Goal: Transaction & Acquisition: Subscribe to service/newsletter

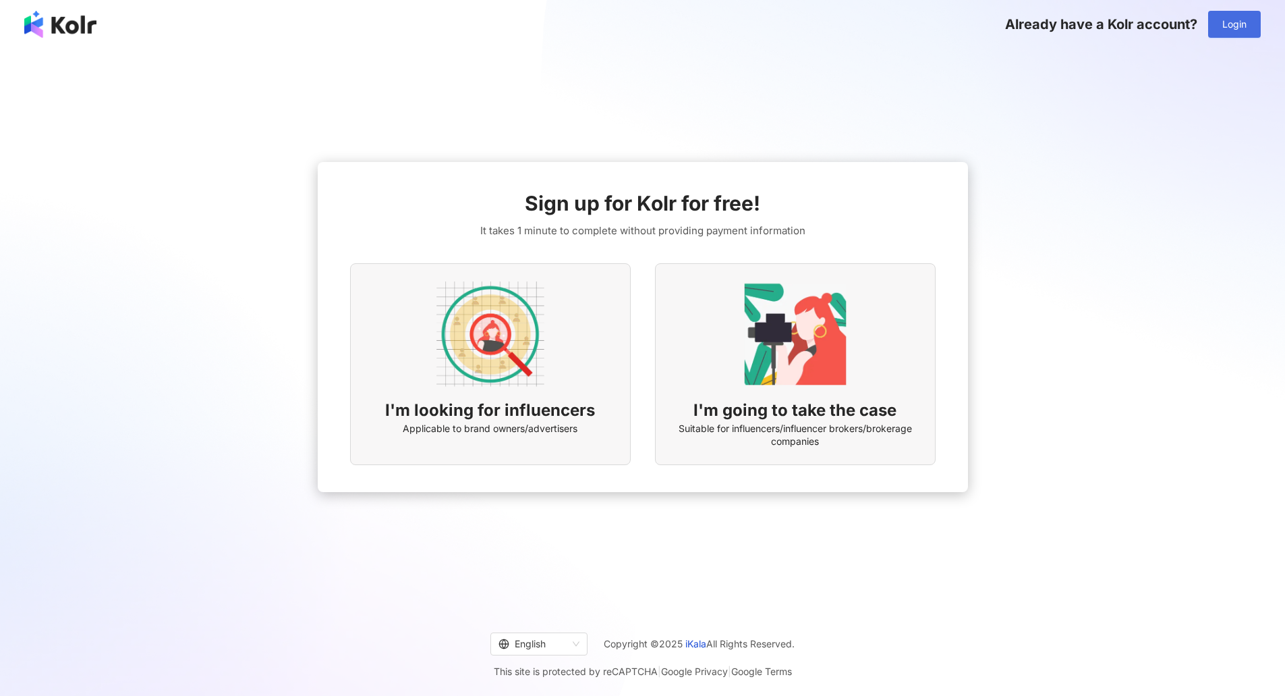
click at [1233, 26] on span "Login" at bounding box center [1234, 24] width 24 height 11
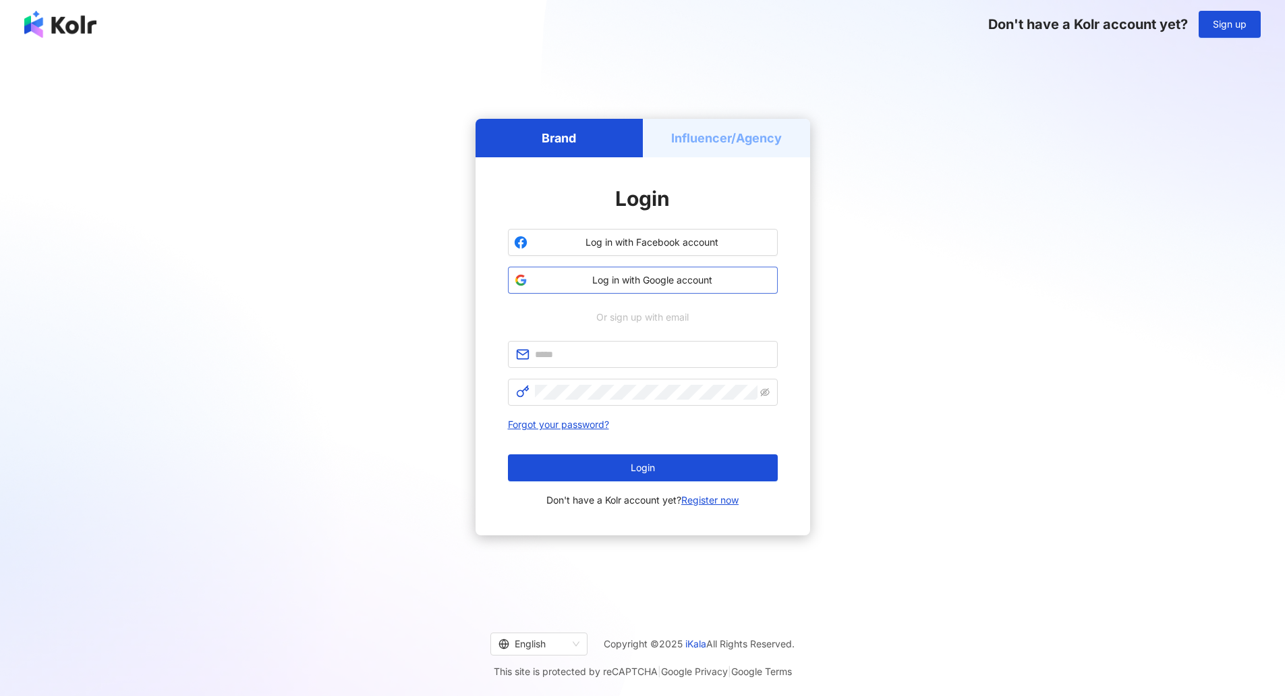
click at [678, 283] on span "Log in with Google account" at bounding box center [652, 279] width 239 height 13
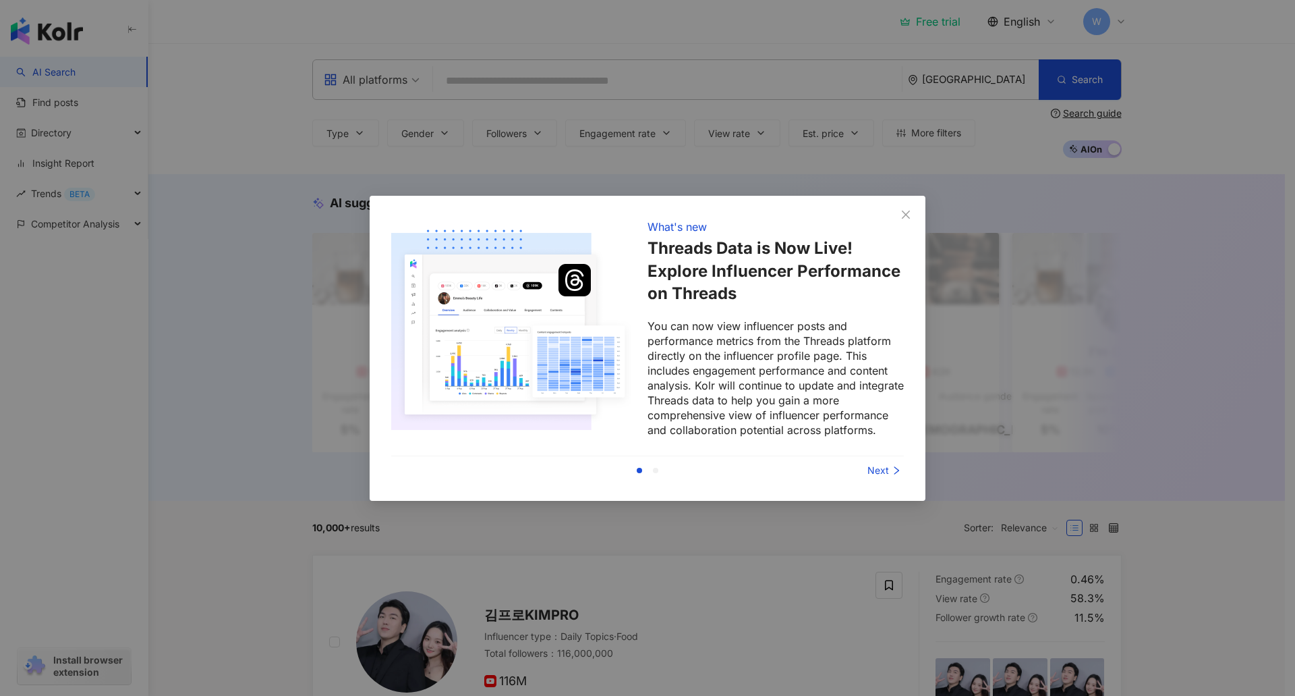
click at [880, 470] on div "Next" at bounding box center [853, 470] width 101 height 15
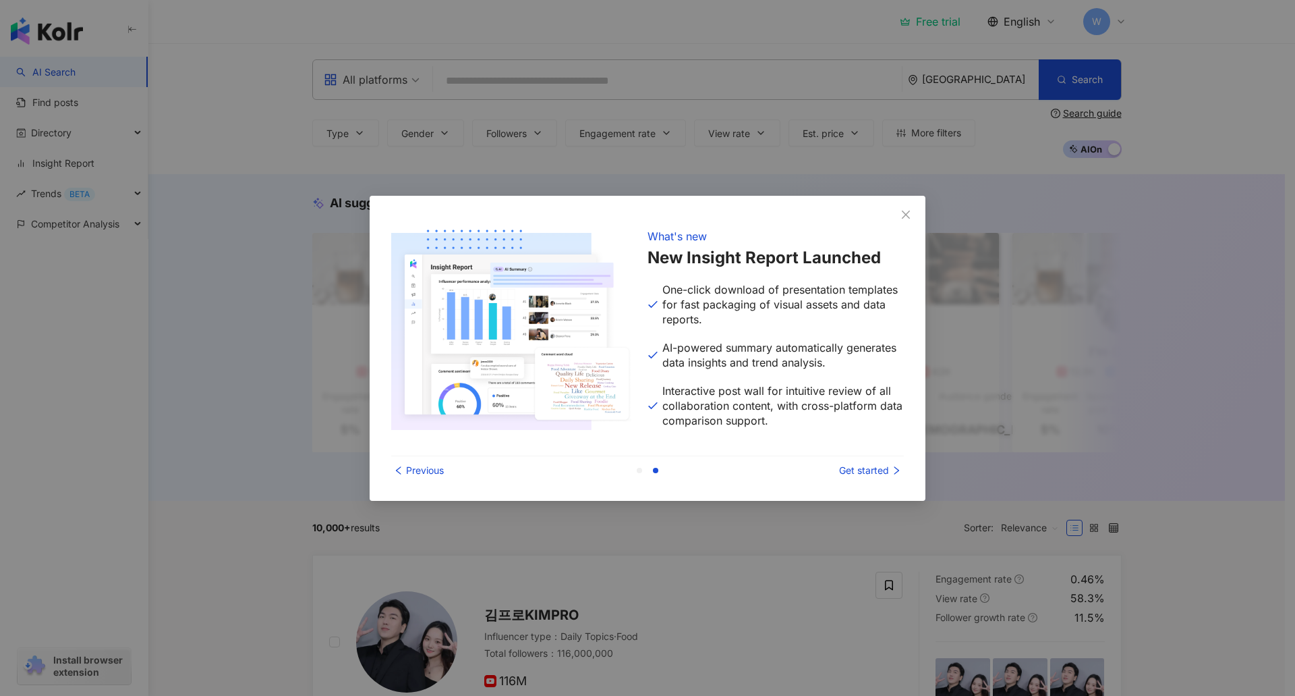
click at [878, 472] on div "Get started" at bounding box center [853, 470] width 101 height 15
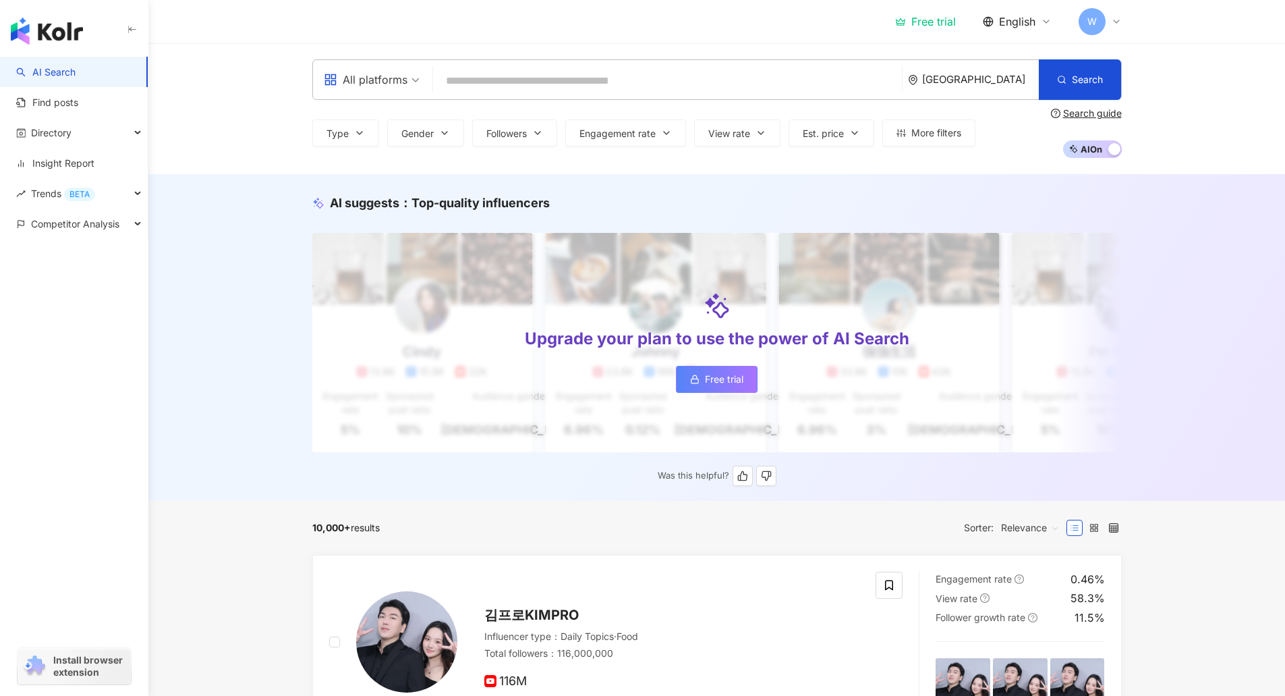
click at [738, 378] on span "Free trial" at bounding box center [724, 379] width 38 height 11
